Goal: Browse casually: Explore the website without a specific task or goal

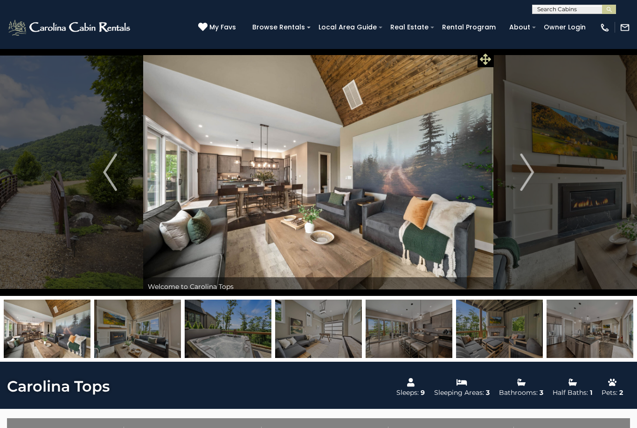
click at [486, 58] on icon at bounding box center [485, 59] width 11 height 11
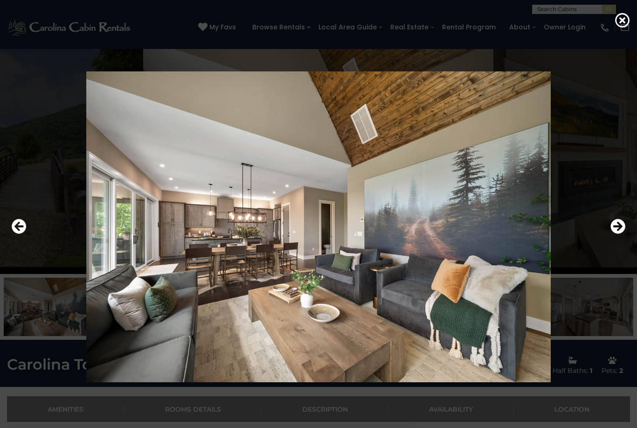
scroll to position [25, 0]
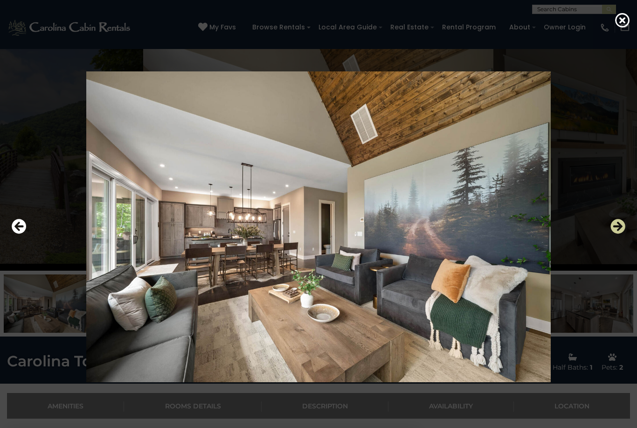
click at [618, 234] on icon "Next" at bounding box center [618, 226] width 15 height 15
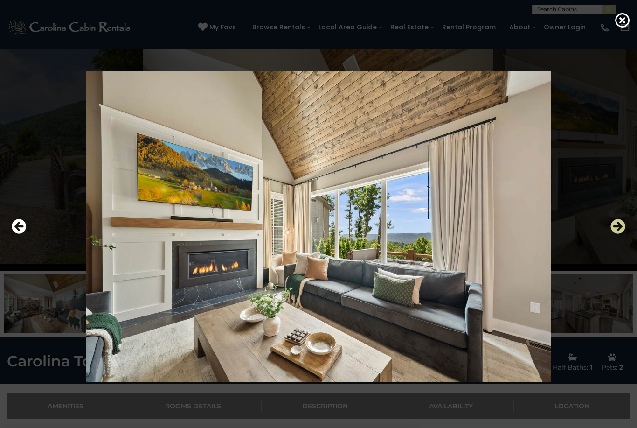
click at [611, 234] on icon "Next" at bounding box center [618, 226] width 15 height 15
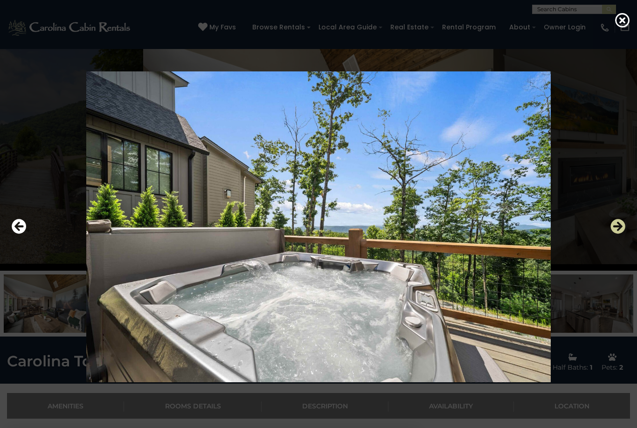
click at [614, 234] on icon "Next" at bounding box center [618, 226] width 15 height 15
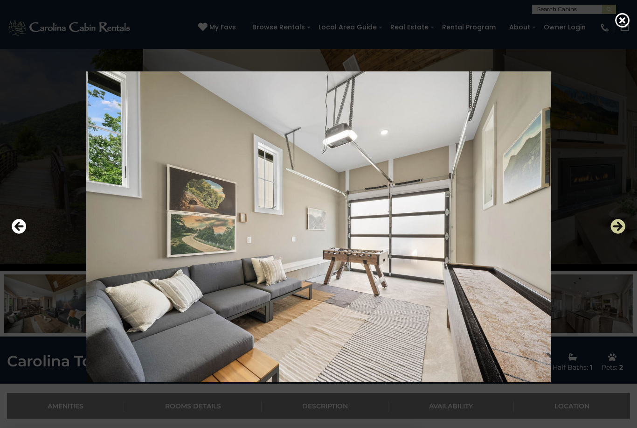
click at [617, 234] on icon "Next" at bounding box center [618, 226] width 15 height 15
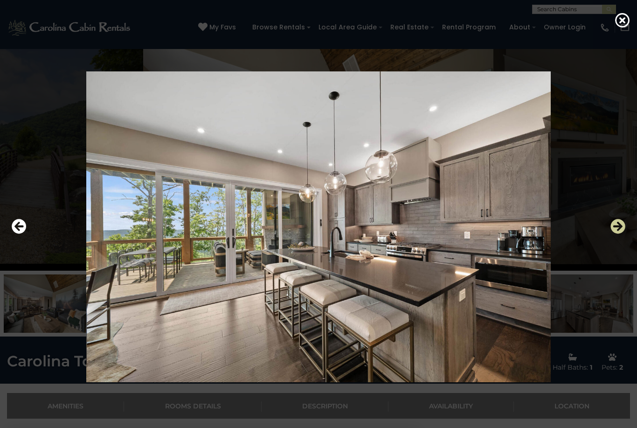
click at [611, 234] on icon "Next" at bounding box center [618, 226] width 15 height 15
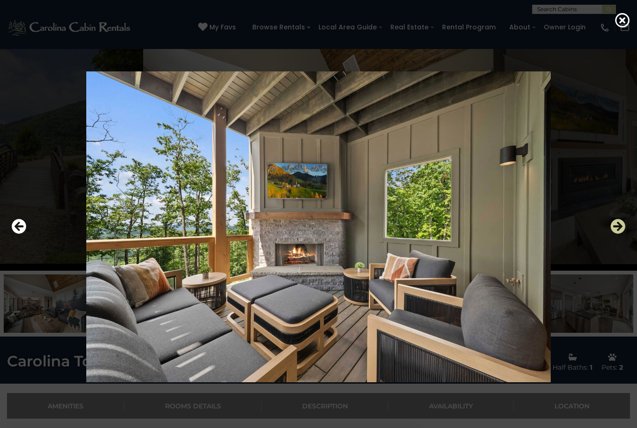
click at [617, 234] on icon "Next" at bounding box center [618, 226] width 15 height 15
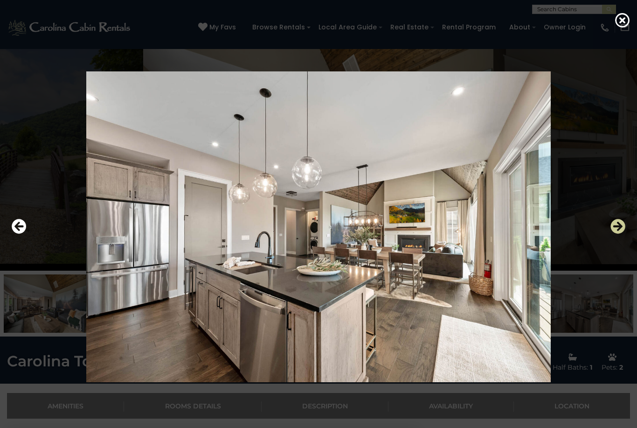
click at [614, 234] on icon "Next" at bounding box center [618, 226] width 15 height 15
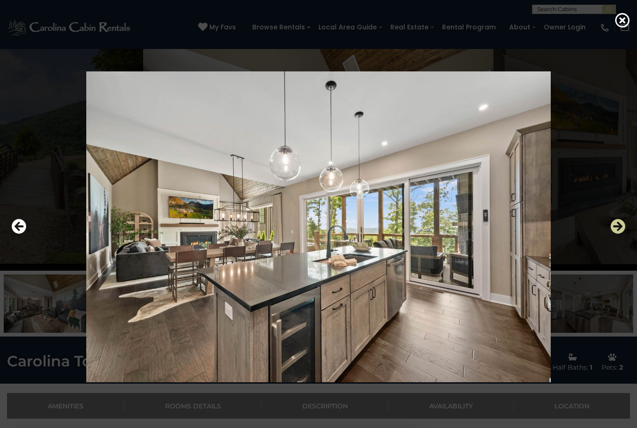
click at [617, 234] on icon "Next" at bounding box center [618, 226] width 15 height 15
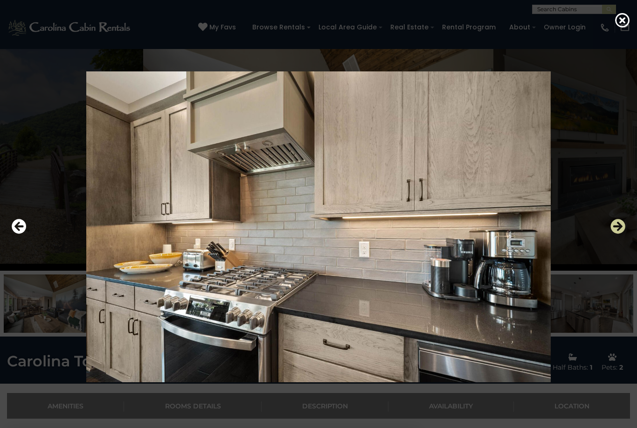
click at [620, 234] on icon "Next" at bounding box center [618, 226] width 15 height 15
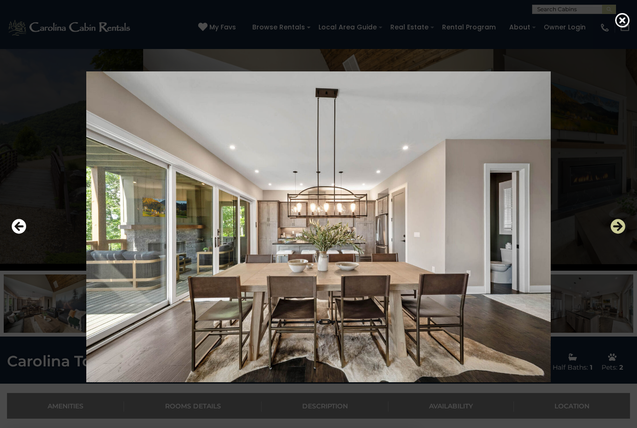
click at [616, 234] on icon "Next" at bounding box center [618, 226] width 15 height 15
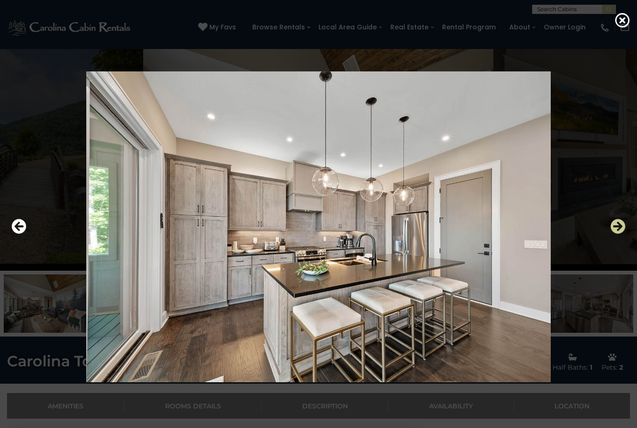
click at [618, 234] on icon "Next" at bounding box center [618, 226] width 15 height 15
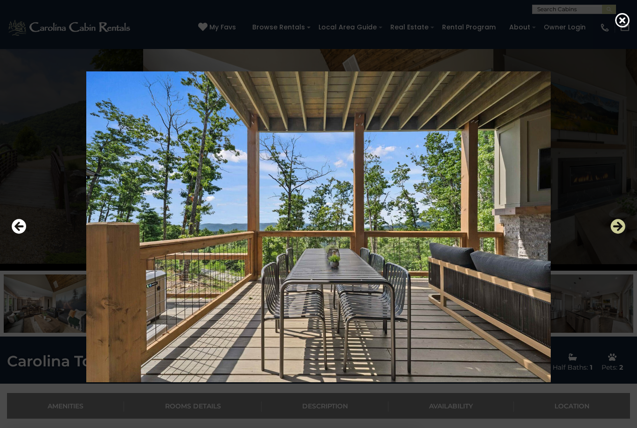
click at [615, 234] on icon "Next" at bounding box center [618, 226] width 15 height 15
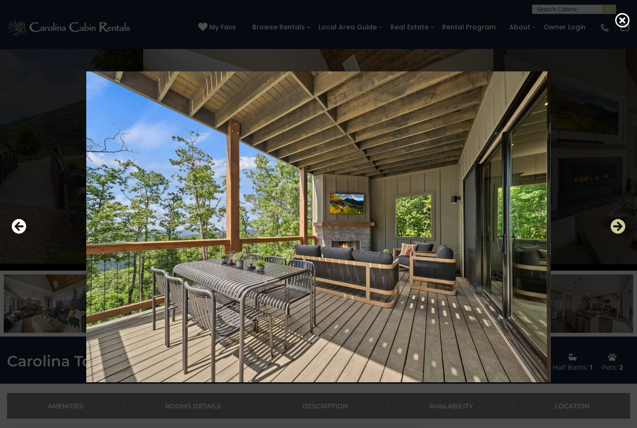
click at [617, 234] on icon "Next" at bounding box center [618, 226] width 15 height 15
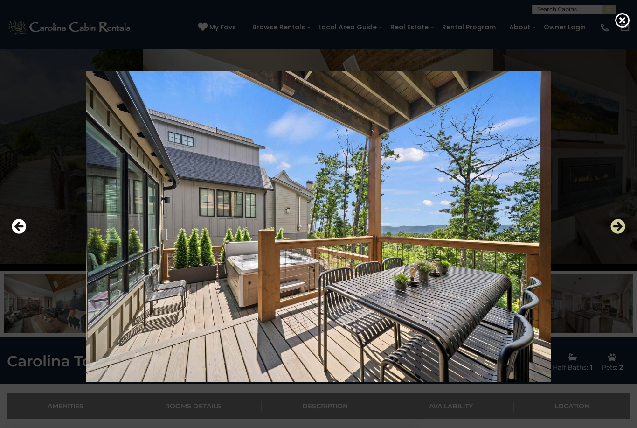
click at [619, 234] on icon "Next" at bounding box center [618, 226] width 15 height 15
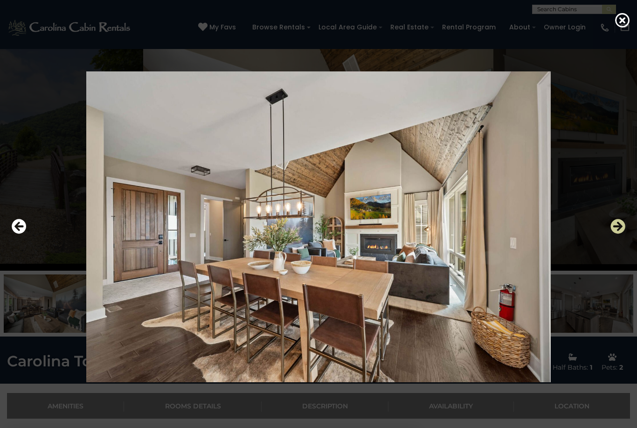
click at [620, 234] on icon "Next" at bounding box center [618, 226] width 15 height 15
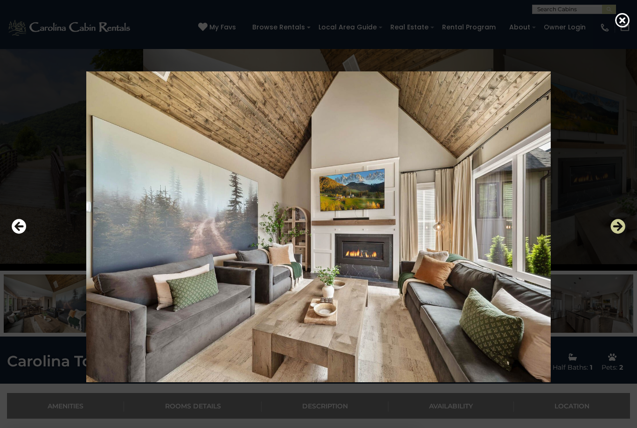
click at [622, 234] on icon "Next" at bounding box center [618, 226] width 15 height 15
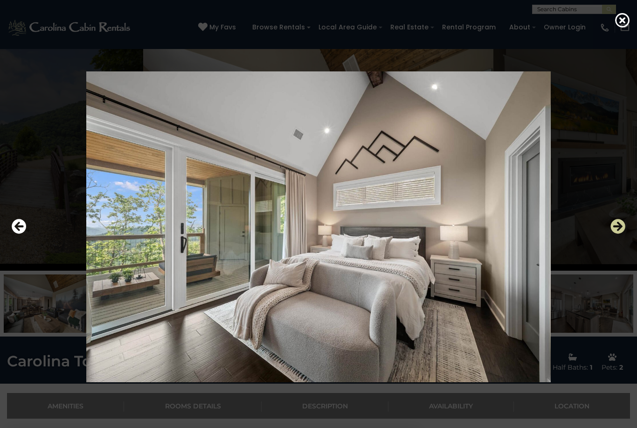
click at [617, 234] on icon "Next" at bounding box center [618, 226] width 15 height 15
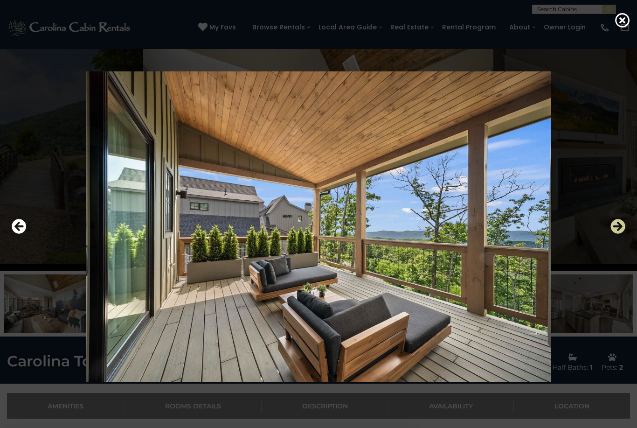
click at [622, 234] on icon "Next" at bounding box center [618, 226] width 15 height 15
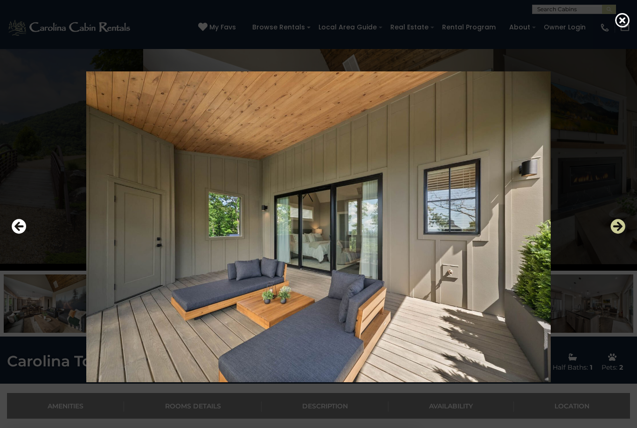
click at [618, 234] on icon "Next" at bounding box center [618, 226] width 15 height 15
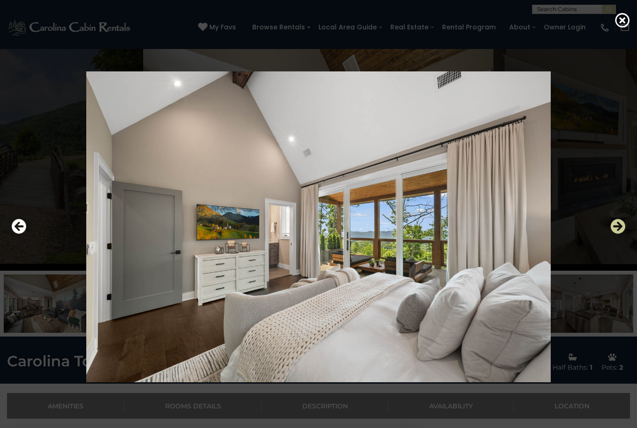
click at [614, 234] on icon "Next" at bounding box center [618, 226] width 15 height 15
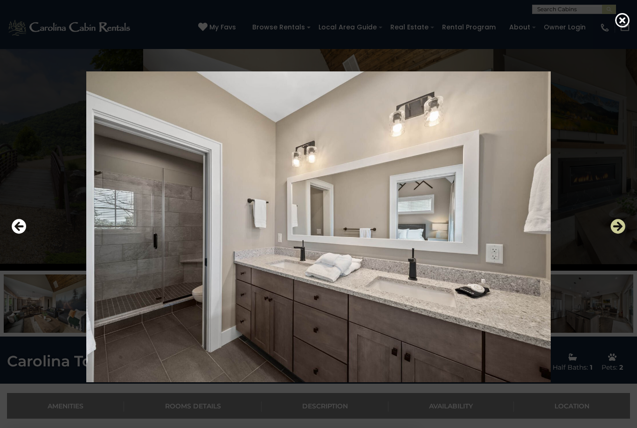
click at [615, 234] on icon "Next" at bounding box center [618, 226] width 15 height 15
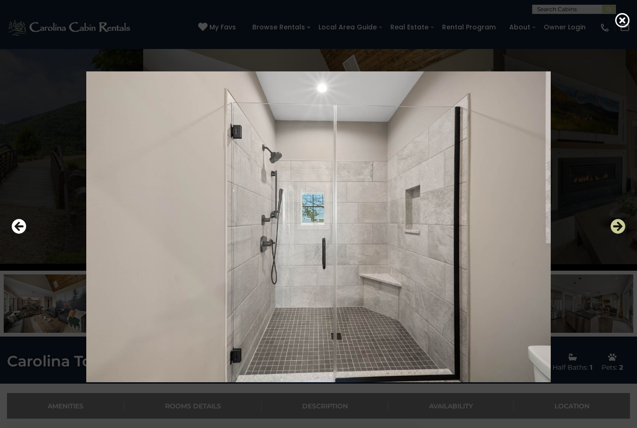
click at [616, 234] on icon "Next" at bounding box center [618, 226] width 15 height 15
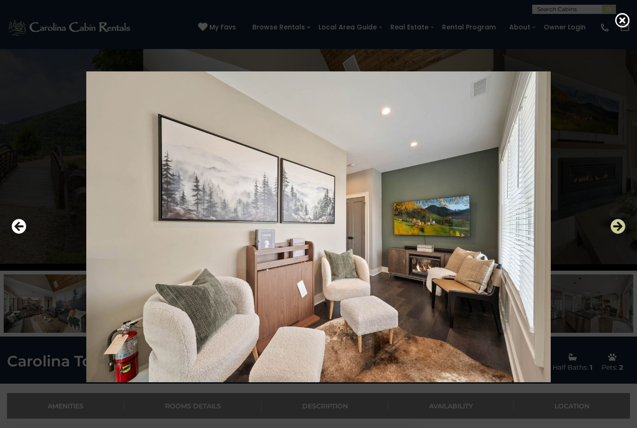
click at [618, 234] on icon "Next" at bounding box center [618, 226] width 15 height 15
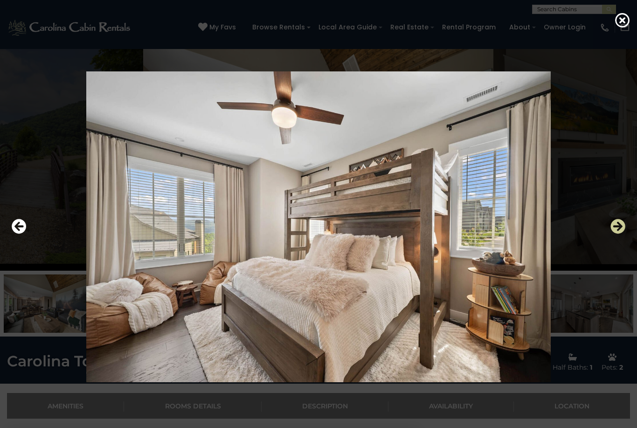
click at [619, 234] on icon "Next" at bounding box center [618, 226] width 15 height 15
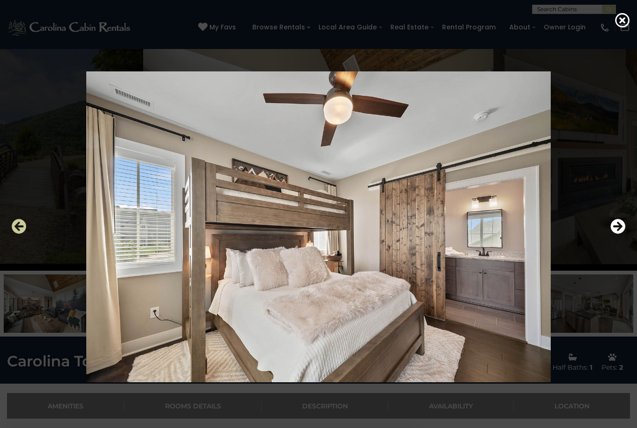
click at [17, 234] on icon "Previous" at bounding box center [19, 226] width 15 height 15
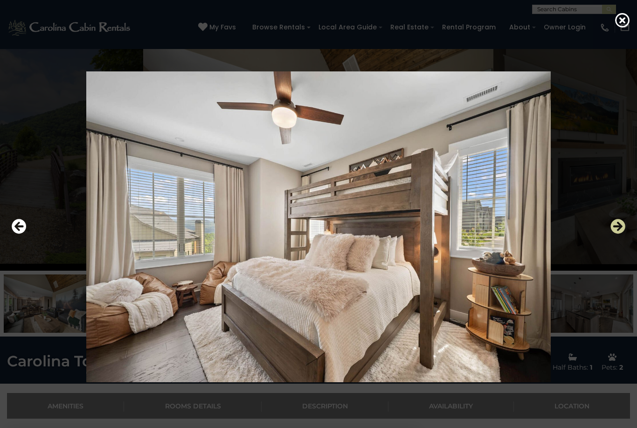
click at [613, 234] on icon "Next" at bounding box center [618, 226] width 15 height 15
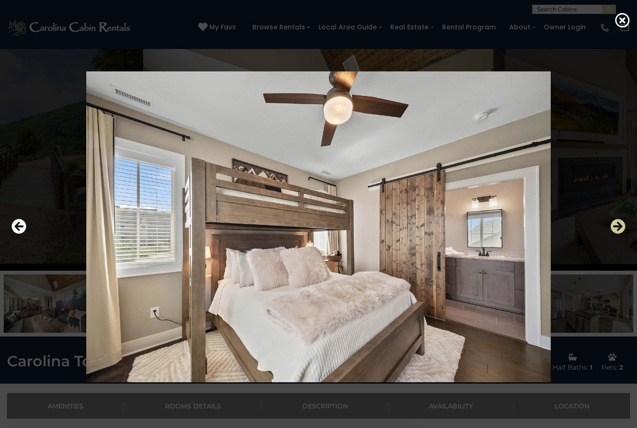
click at [617, 234] on icon "Next" at bounding box center [618, 226] width 15 height 15
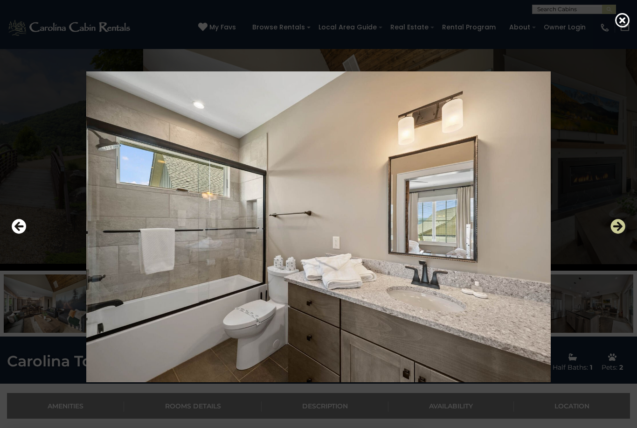
click at [616, 234] on icon "Next" at bounding box center [618, 226] width 15 height 15
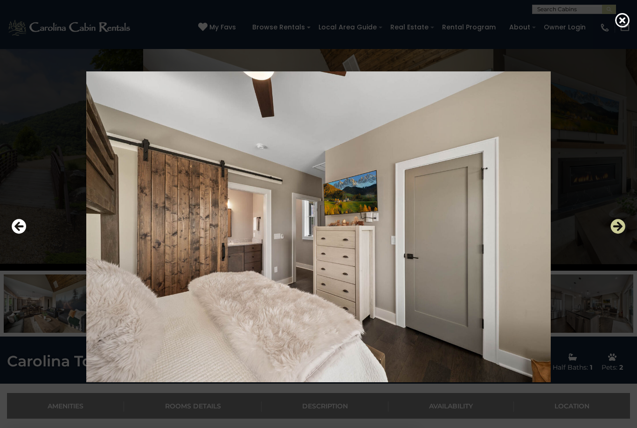
click at [618, 234] on icon "Next" at bounding box center [618, 226] width 15 height 15
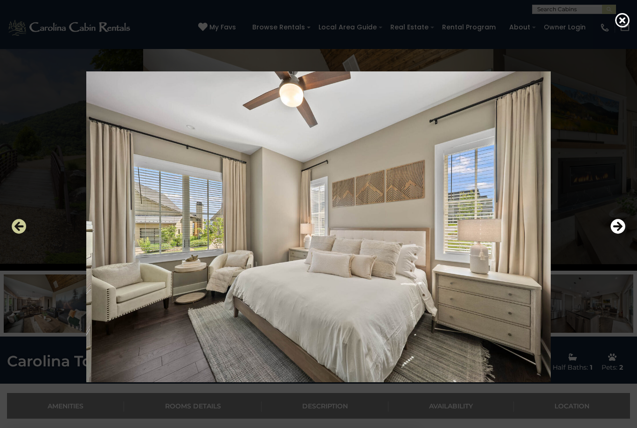
click at [21, 234] on icon "Previous" at bounding box center [19, 226] width 15 height 15
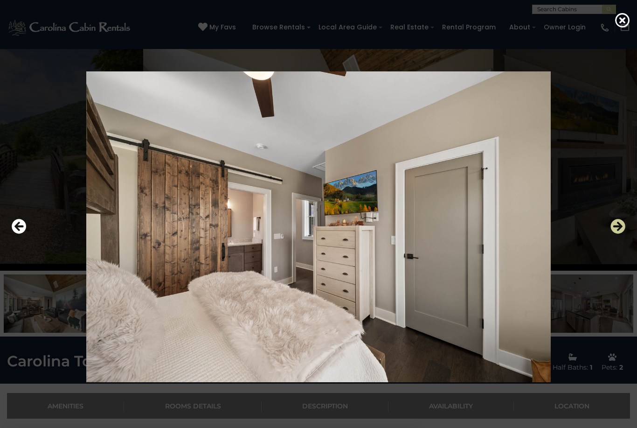
click at [616, 234] on icon "Next" at bounding box center [618, 226] width 15 height 15
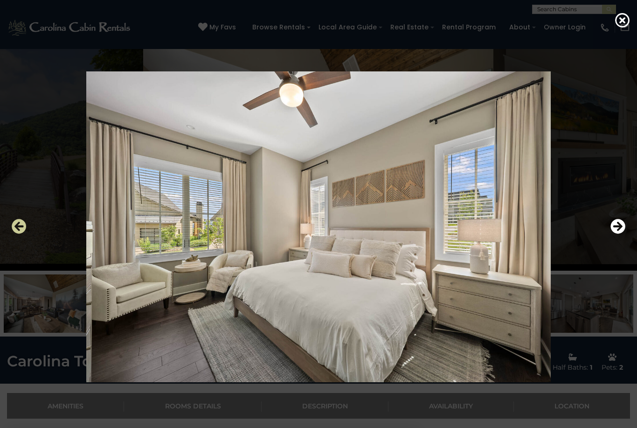
click at [21, 234] on icon "Previous" at bounding box center [19, 226] width 15 height 15
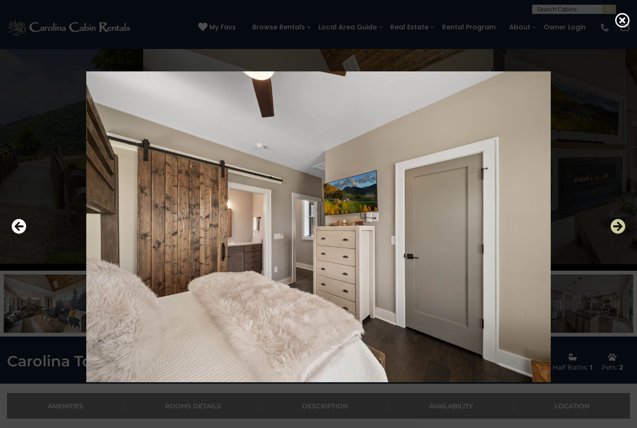
click at [612, 234] on icon "Next" at bounding box center [618, 226] width 15 height 15
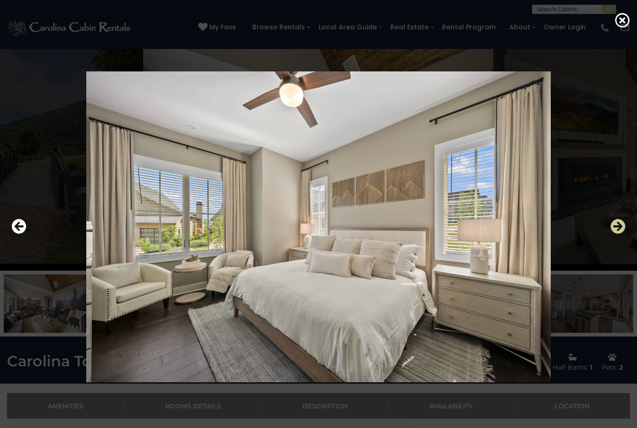
click at [614, 234] on icon "Next" at bounding box center [618, 226] width 15 height 15
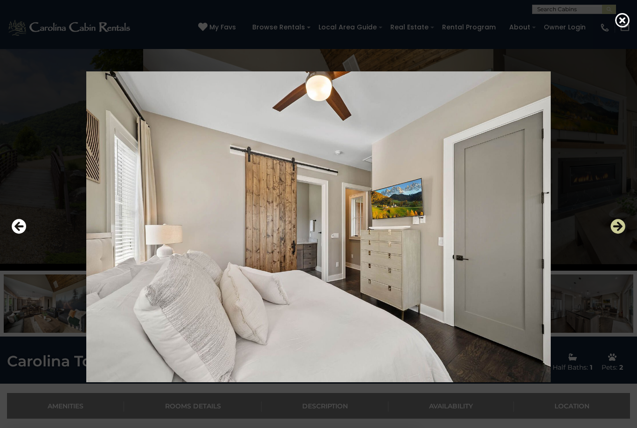
click at [615, 234] on icon "Next" at bounding box center [618, 226] width 15 height 15
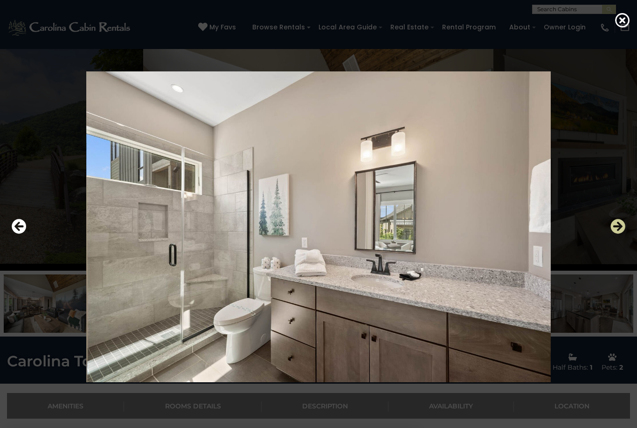
click at [617, 234] on icon "Next" at bounding box center [618, 226] width 15 height 15
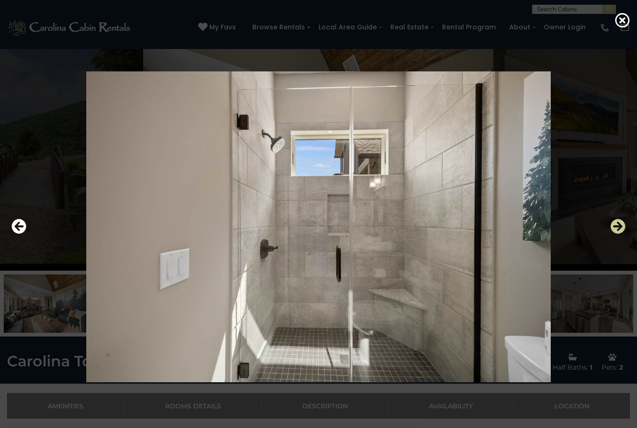
click at [619, 234] on icon "Next" at bounding box center [618, 226] width 15 height 15
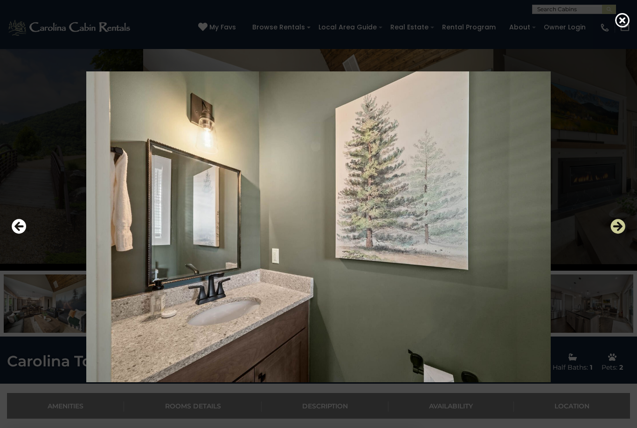
click at [618, 234] on icon "Next" at bounding box center [618, 226] width 15 height 15
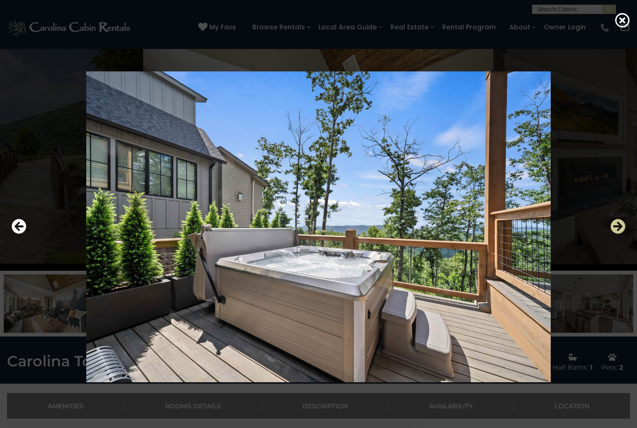
click at [613, 234] on icon "Next" at bounding box center [618, 226] width 15 height 15
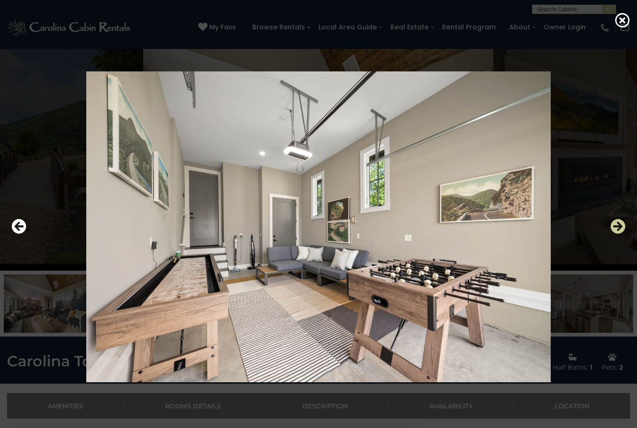
click at [619, 234] on icon "Next" at bounding box center [618, 226] width 15 height 15
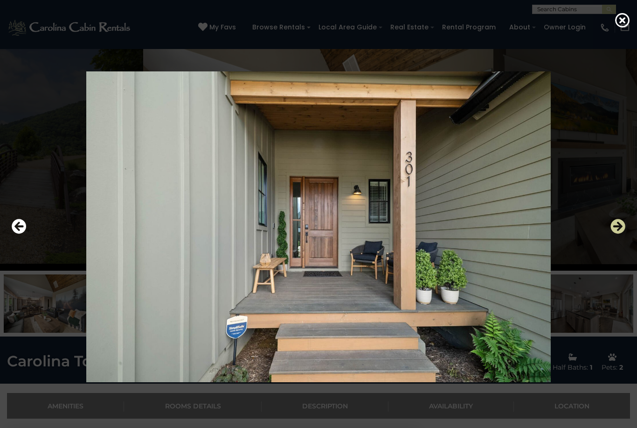
click at [619, 234] on icon "Next" at bounding box center [618, 226] width 15 height 15
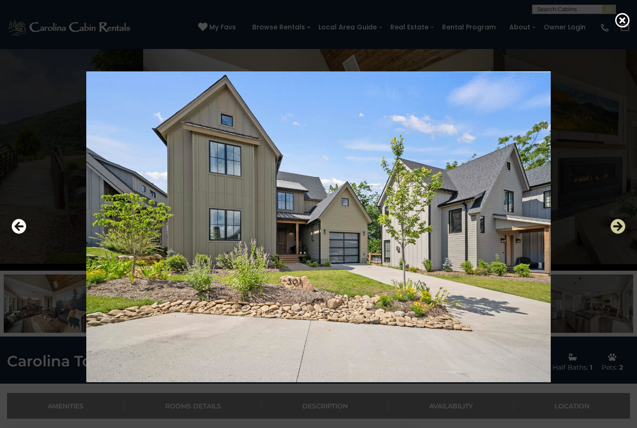
click at [620, 234] on icon "Next" at bounding box center [618, 226] width 15 height 15
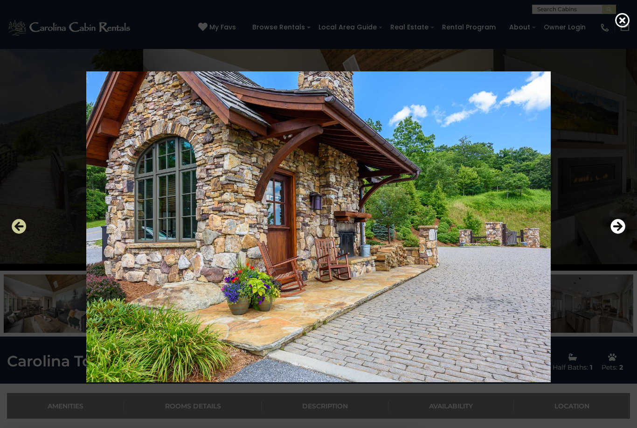
click at [24, 234] on icon "Previous" at bounding box center [19, 226] width 15 height 15
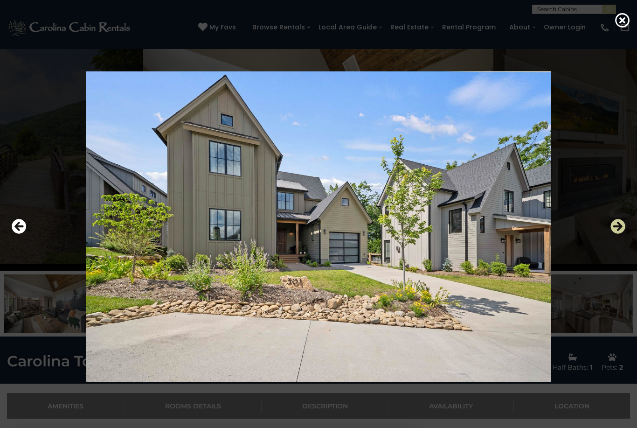
click at [620, 234] on icon "Next" at bounding box center [618, 226] width 15 height 15
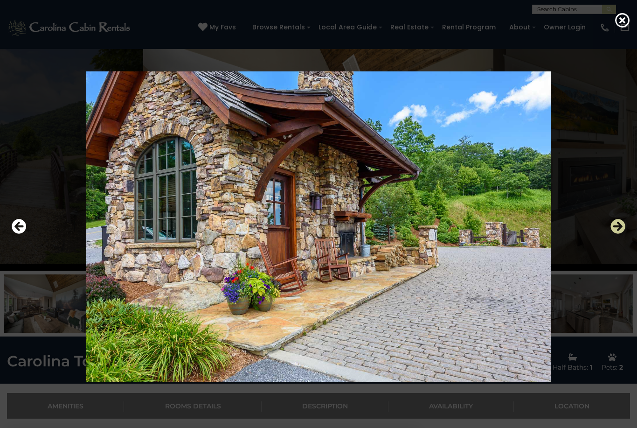
click at [617, 234] on icon "Next" at bounding box center [618, 226] width 15 height 15
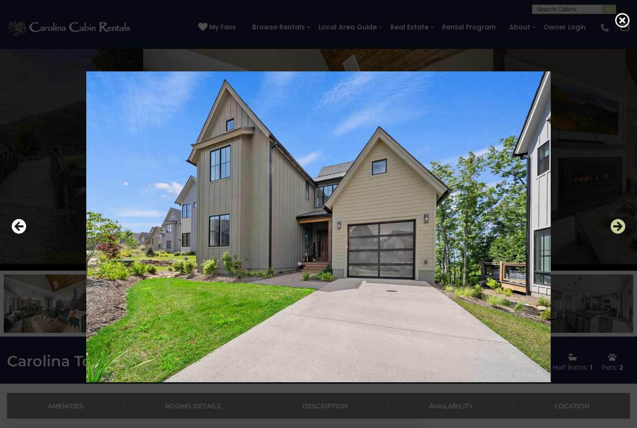
click at [620, 234] on icon "Next" at bounding box center [618, 226] width 15 height 15
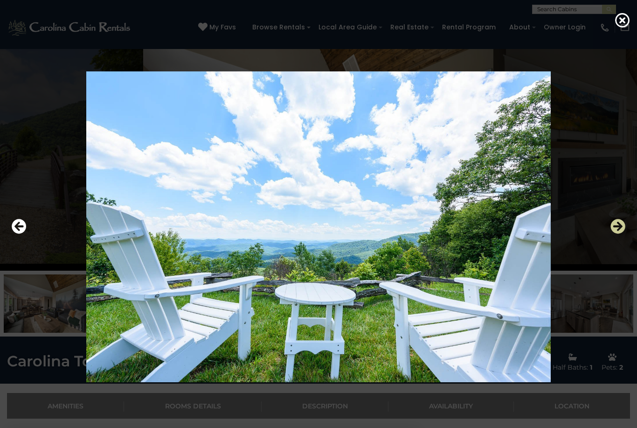
click at [618, 234] on icon "Next" at bounding box center [618, 226] width 15 height 15
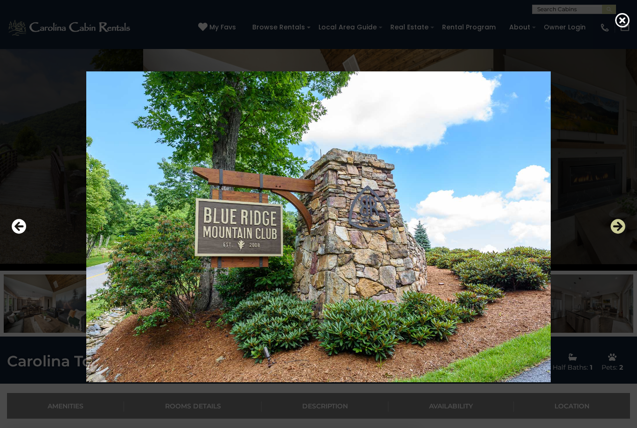
click at [621, 234] on icon "Next" at bounding box center [618, 226] width 15 height 15
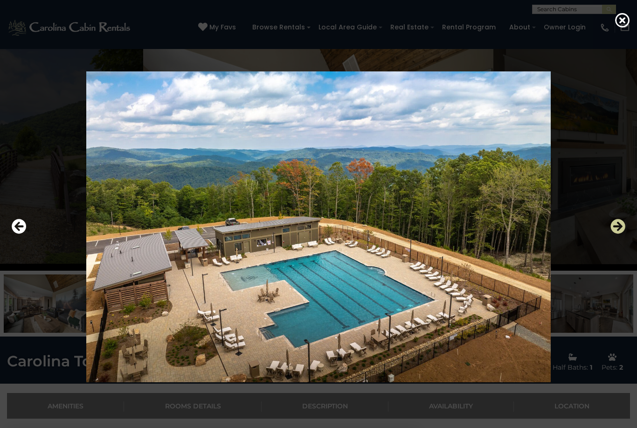
click at [617, 234] on icon "Next" at bounding box center [618, 226] width 15 height 15
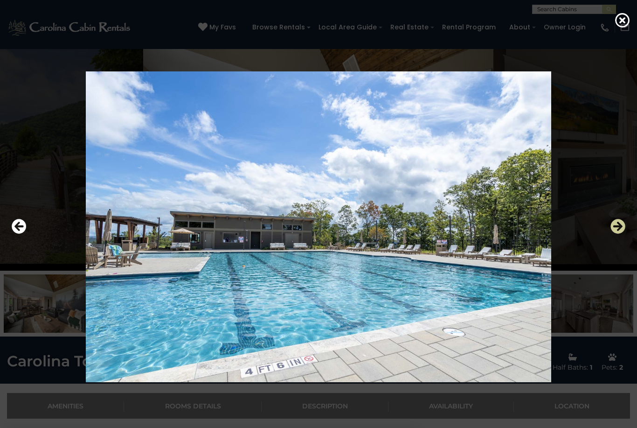
click at [615, 234] on icon "Next" at bounding box center [618, 226] width 15 height 15
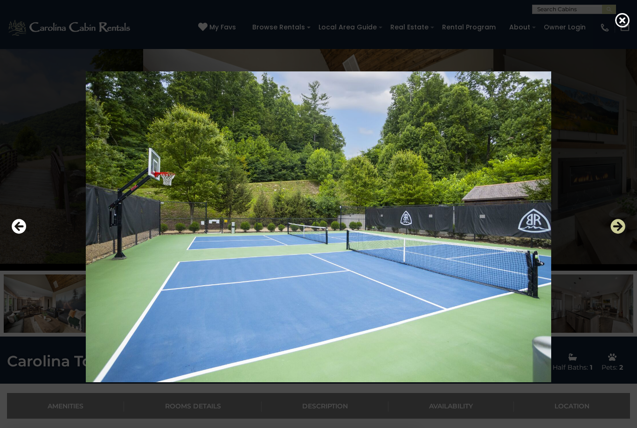
click at [619, 234] on icon "Next" at bounding box center [618, 226] width 15 height 15
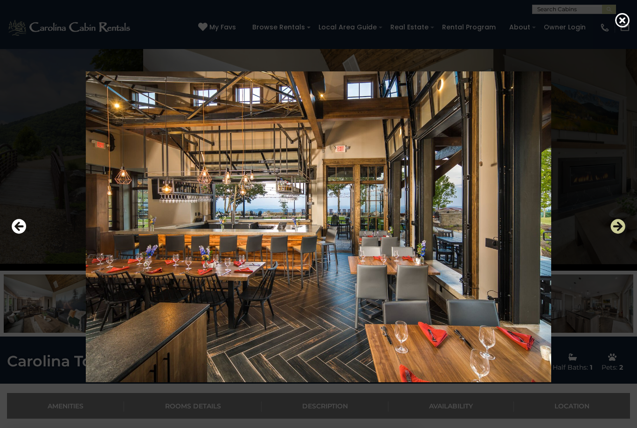
click at [615, 234] on icon "Next" at bounding box center [618, 226] width 15 height 15
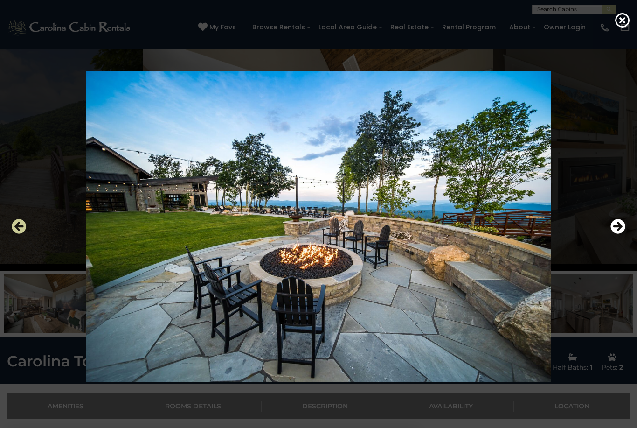
click at [21, 234] on icon "Previous" at bounding box center [19, 226] width 15 height 15
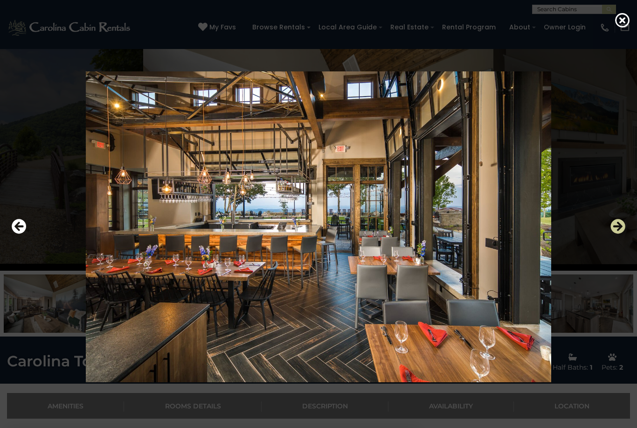
click at [617, 237] on button "Next" at bounding box center [618, 226] width 15 height 21
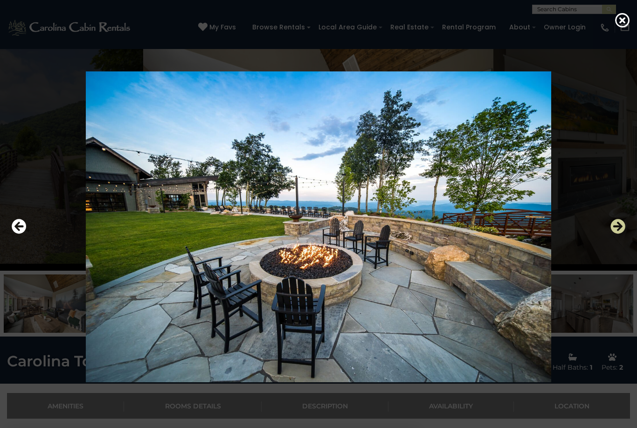
click at [619, 237] on button "Next" at bounding box center [618, 226] width 15 height 21
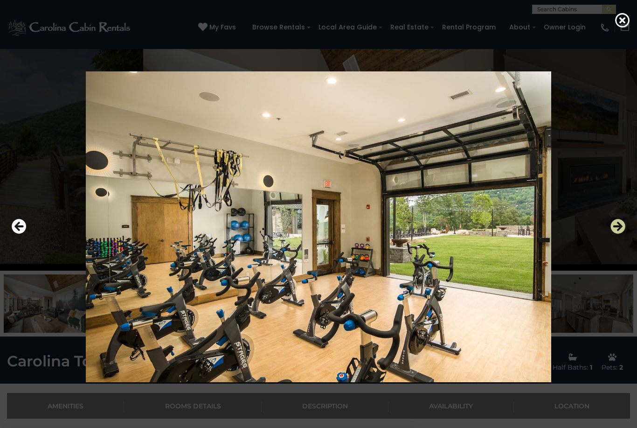
click at [612, 234] on icon "Next" at bounding box center [618, 226] width 15 height 15
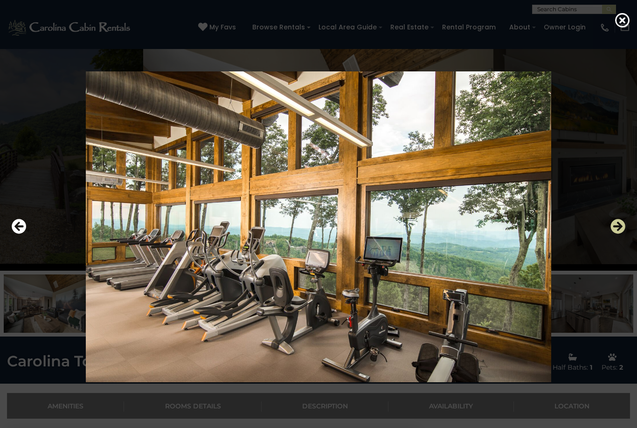
click at [616, 234] on icon "Next" at bounding box center [618, 226] width 15 height 15
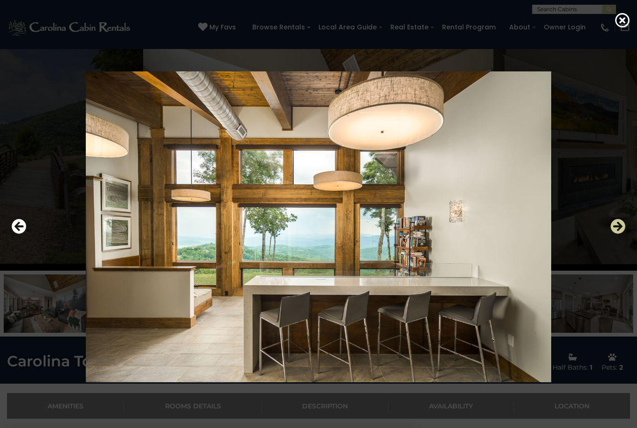
click at [616, 234] on icon "Next" at bounding box center [618, 226] width 15 height 15
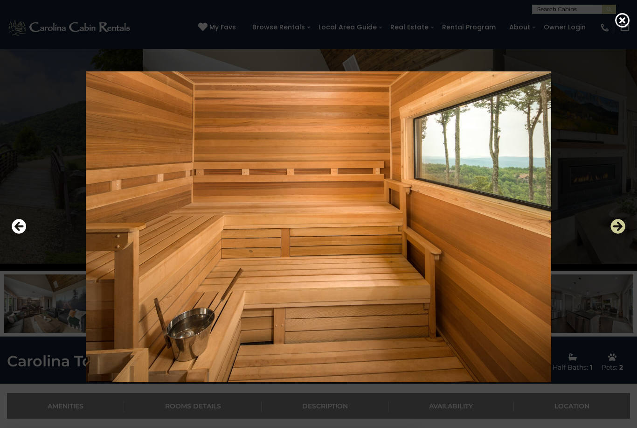
click at [618, 234] on icon "Next" at bounding box center [618, 226] width 15 height 15
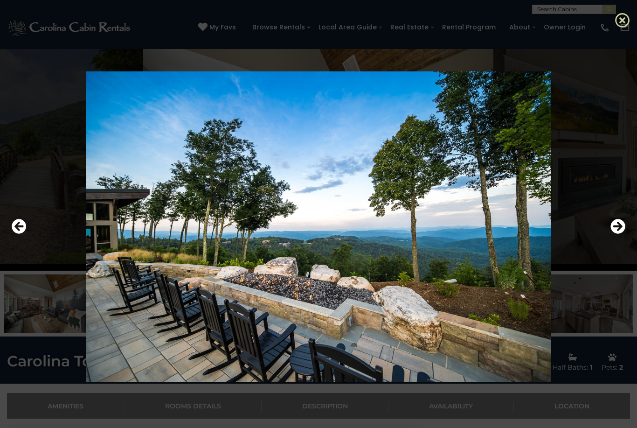
click at [625, 24] on icon at bounding box center [622, 20] width 15 height 15
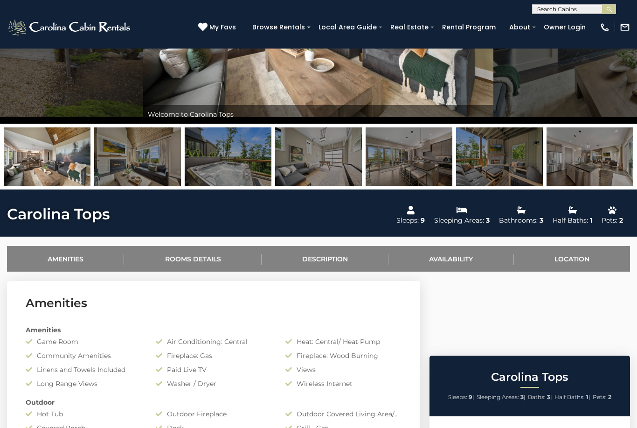
scroll to position [172, 0]
click at [242, 163] on img at bounding box center [228, 156] width 87 height 58
